Goal: Find specific page/section: Find specific page/section

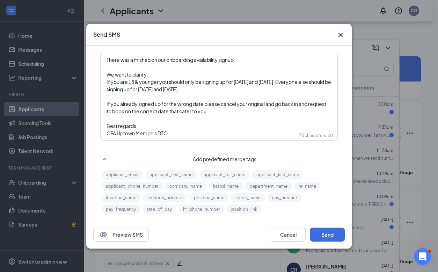
click at [339, 32] on icon "Cross" at bounding box center [340, 35] width 8 height 8
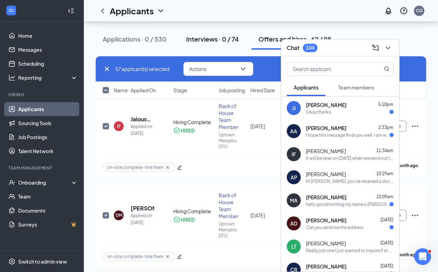
click at [182, 46] on button "Interviews · 0 / 74" at bounding box center [212, 39] width 67 height 21
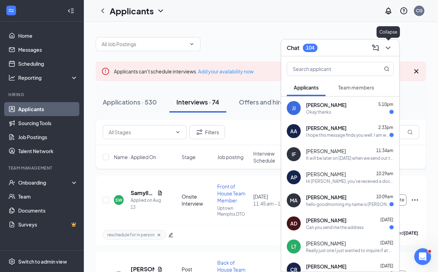
click at [385, 47] on icon "ChevronDown" at bounding box center [388, 48] width 8 height 8
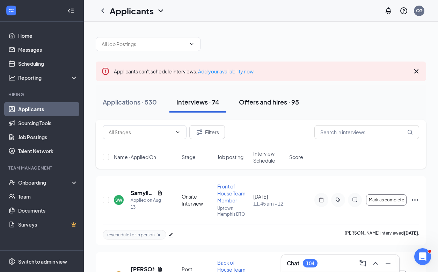
click at [247, 102] on div "Offers and hires · 95" at bounding box center [269, 101] width 60 height 9
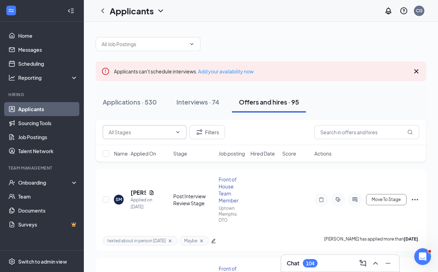
click at [176, 132] on icon "ChevronDown" at bounding box center [178, 132] width 6 height 6
click at [127, 147] on div "Hiring Complete (62)" at bounding box center [131, 149] width 47 height 8
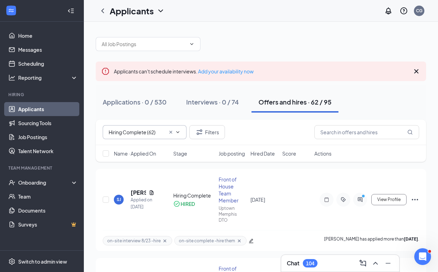
click at [179, 131] on icon "ChevronDown" at bounding box center [178, 132] width 6 height 6
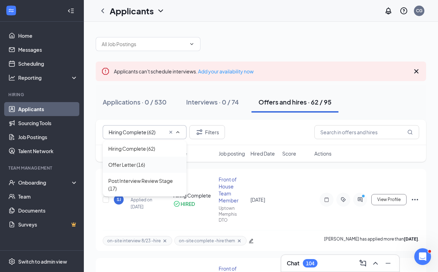
click at [153, 165] on div "Offer Letter (16)" at bounding box center [144, 165] width 73 height 8
type input "Offer Letter (16)"
